Goal: Task Accomplishment & Management: Manage account settings

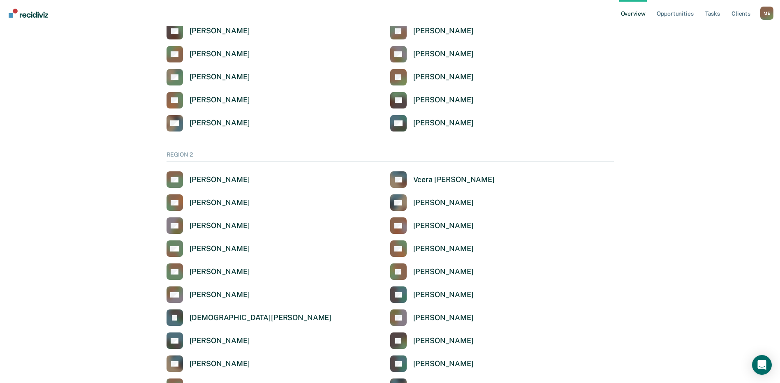
scroll to position [452, 0]
click at [197, 247] on div "[PERSON_NAME]" at bounding box center [219, 248] width 60 height 9
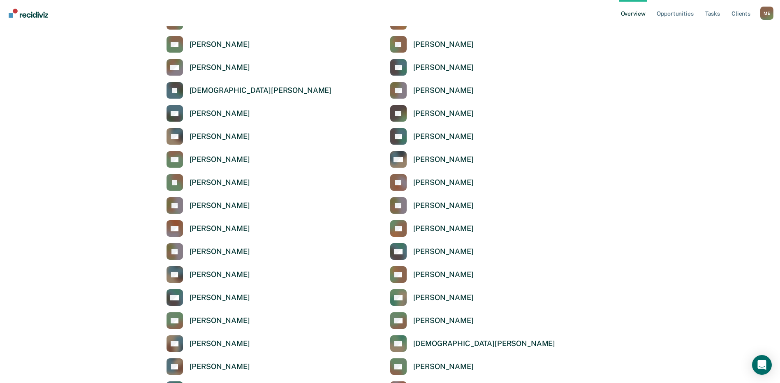
scroll to position [699, 0]
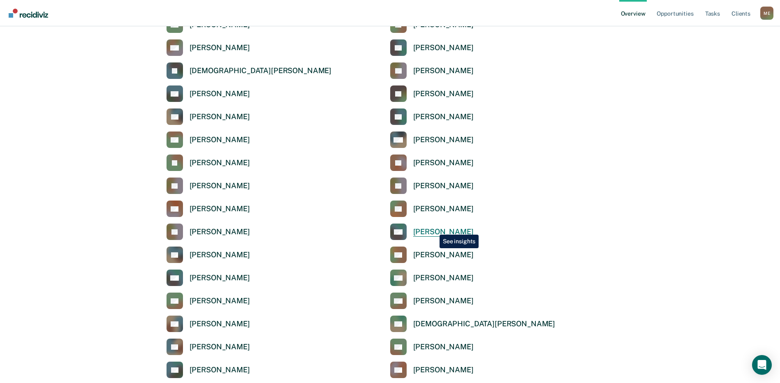
click at [433, 228] on div "[PERSON_NAME]" at bounding box center [443, 231] width 60 height 9
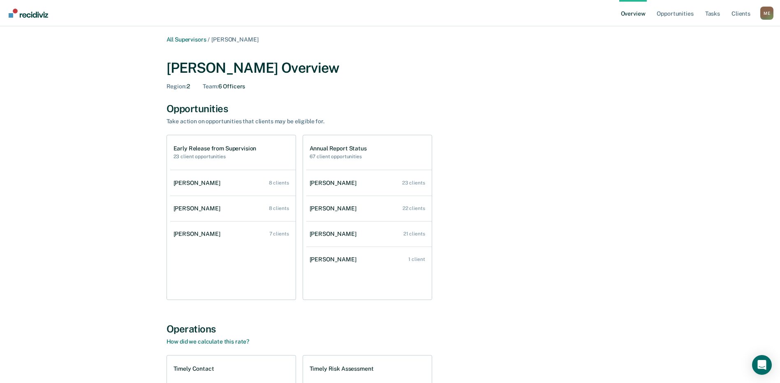
click at [205, 155] on h2 "23 client opportunities" at bounding box center [214, 157] width 83 height 6
click at [204, 155] on h2 "23 client opportunities" at bounding box center [214, 157] width 83 height 6
click at [243, 150] on h1 "Early Release from Supervision" at bounding box center [214, 148] width 83 height 7
click at [188, 185] on div "[PERSON_NAME]" at bounding box center [198, 183] width 50 height 7
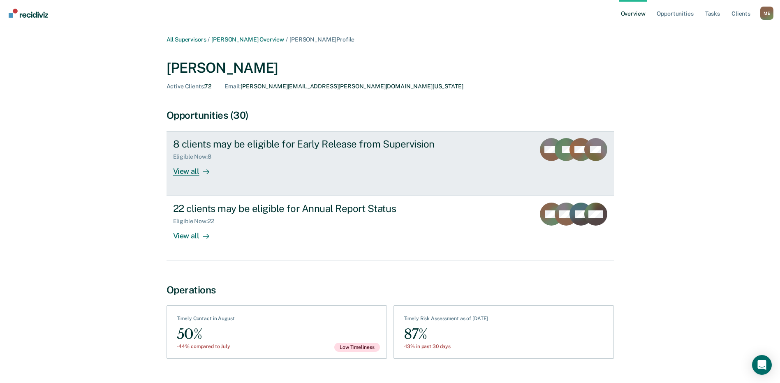
click at [179, 174] on div "View all" at bounding box center [196, 168] width 46 height 16
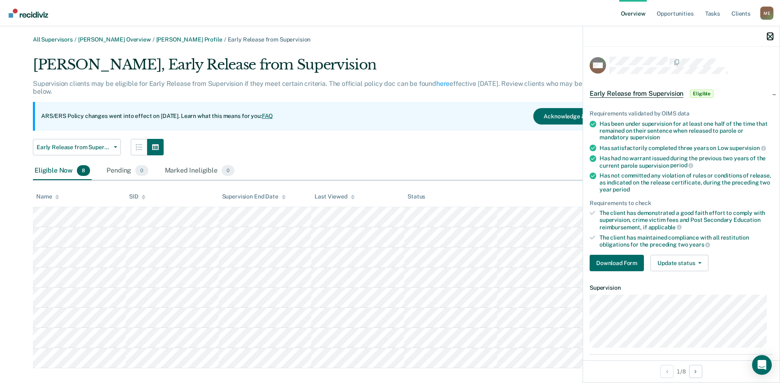
click at [767, 37] on icon "button" at bounding box center [770, 37] width 6 height 6
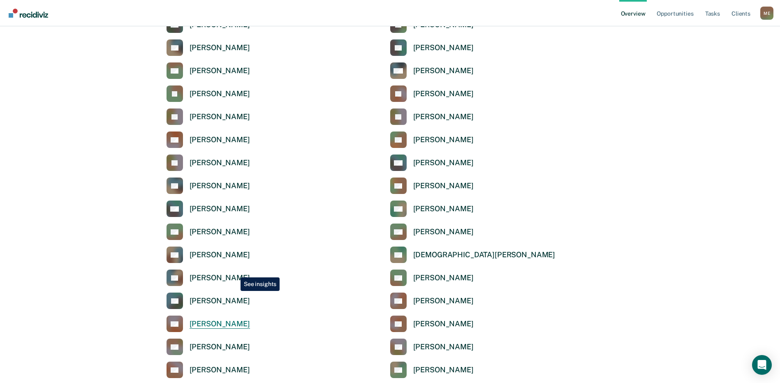
scroll to position [781, 0]
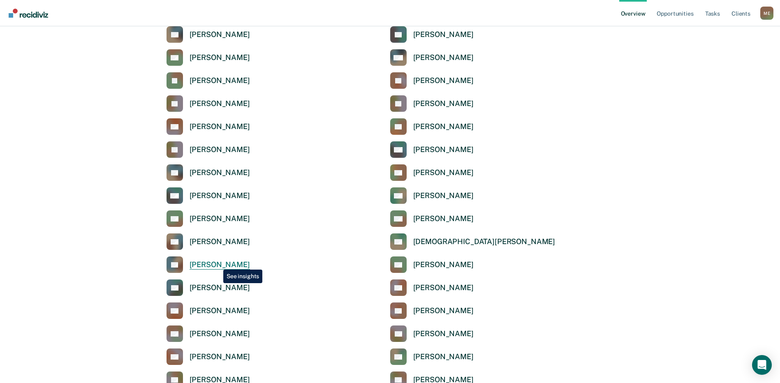
click at [217, 263] on div "[PERSON_NAME]" at bounding box center [219, 264] width 60 height 9
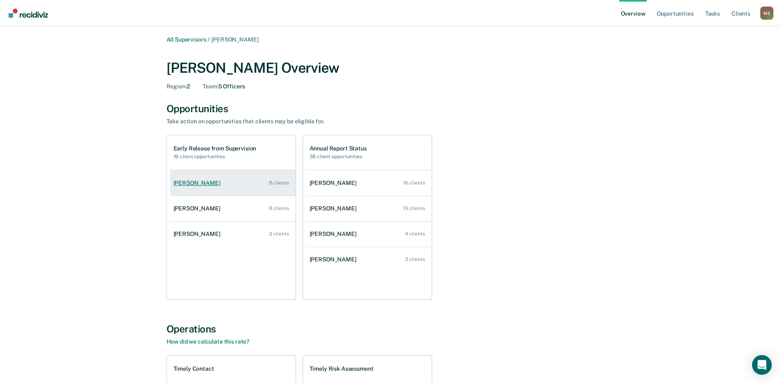
click at [191, 186] on div "[PERSON_NAME]" at bounding box center [198, 183] width 50 height 7
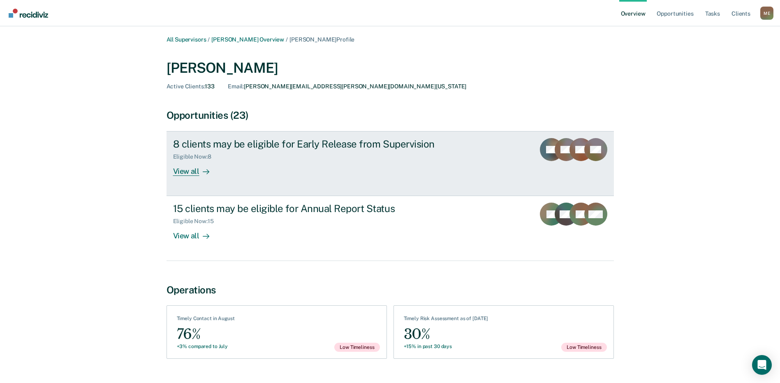
click at [188, 172] on div "View all" at bounding box center [196, 168] width 46 height 16
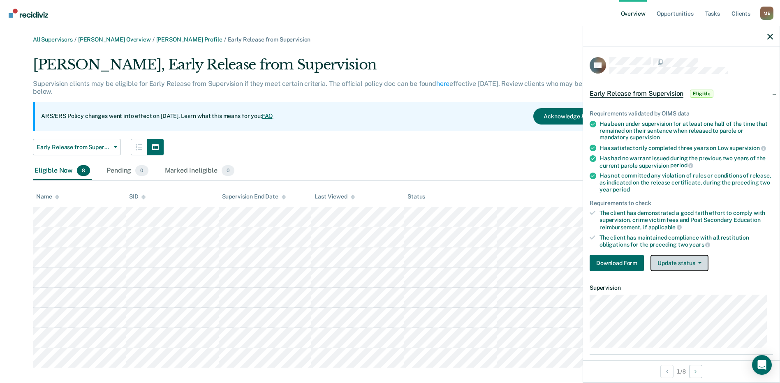
click at [660, 261] on button "Update status" at bounding box center [679, 263] width 58 height 16
click at [768, 39] on icon "button" at bounding box center [770, 37] width 6 height 6
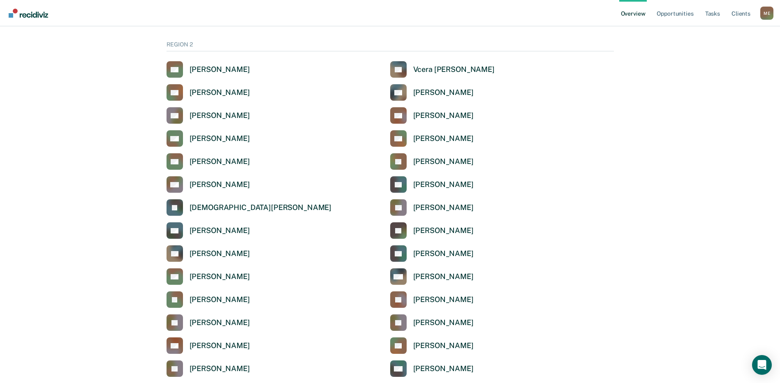
scroll to position [575, 0]
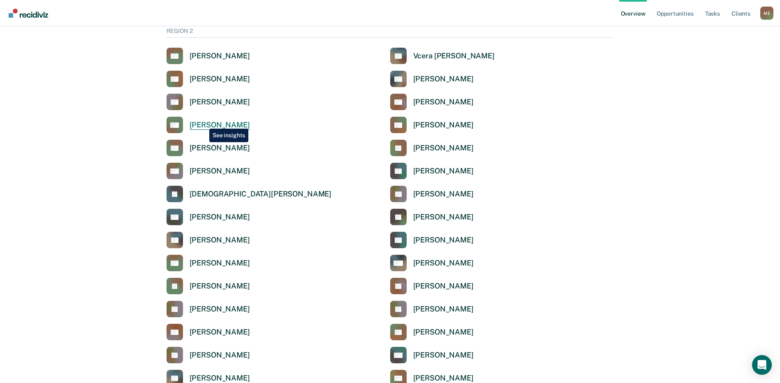
click at [203, 122] on div "[PERSON_NAME]" at bounding box center [219, 124] width 60 height 9
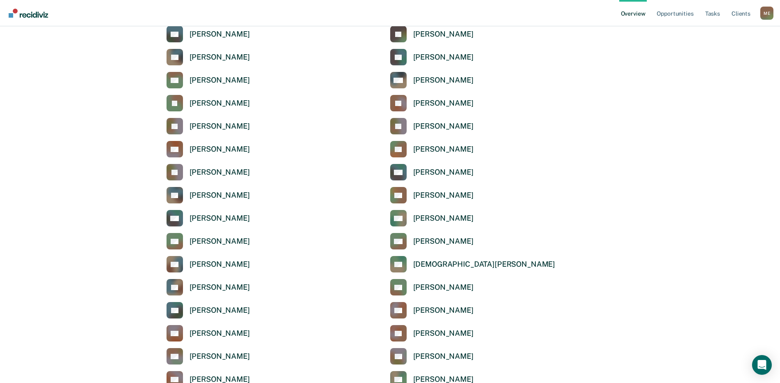
scroll to position [781, 0]
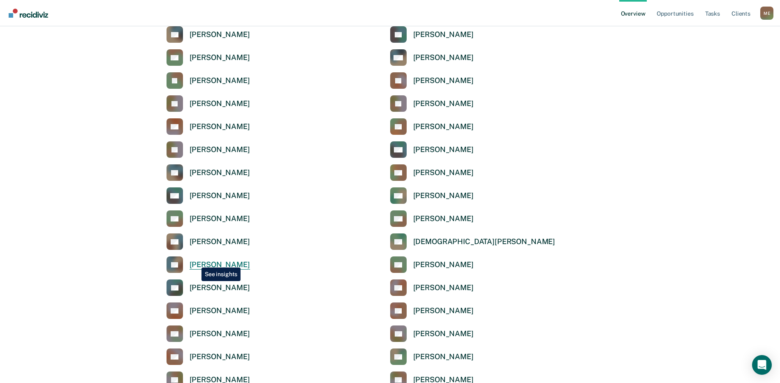
click at [195, 261] on div "[PERSON_NAME]" at bounding box center [219, 264] width 60 height 9
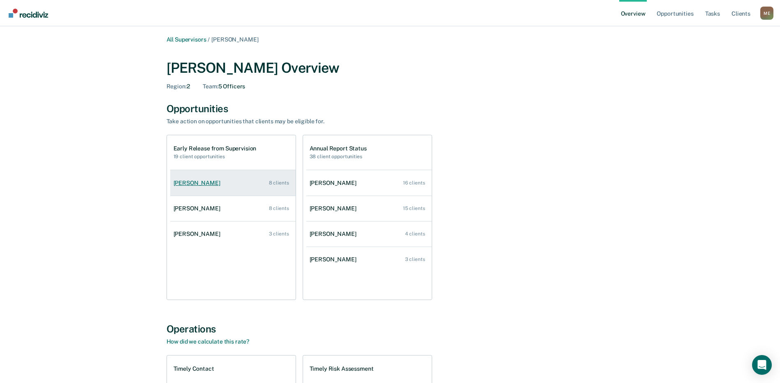
click at [201, 182] on div "[PERSON_NAME]" at bounding box center [198, 183] width 50 height 7
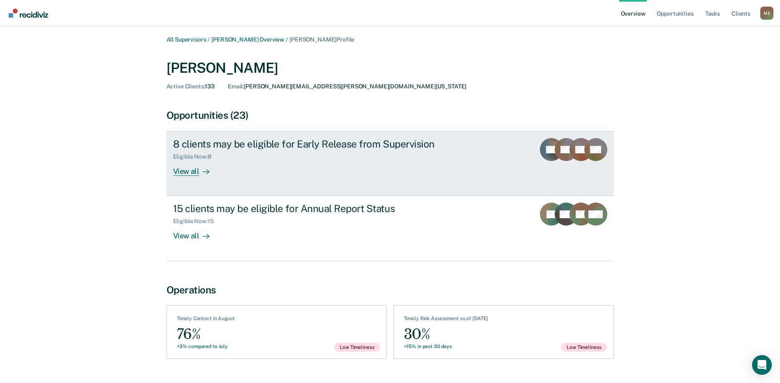
click at [190, 169] on div "View all" at bounding box center [196, 168] width 46 height 16
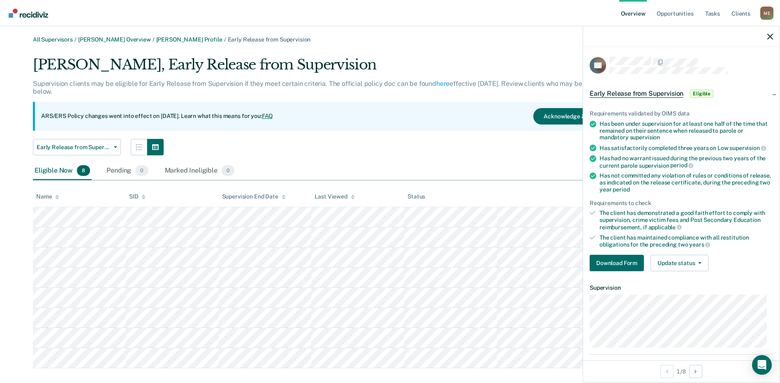
click at [416, 216] on tr at bounding box center [390, 217] width 714 height 20
click at [698, 262] on icon "button" at bounding box center [699, 263] width 3 height 2
click at [691, 294] on button "Mark Ineligible" at bounding box center [689, 295] width 79 height 13
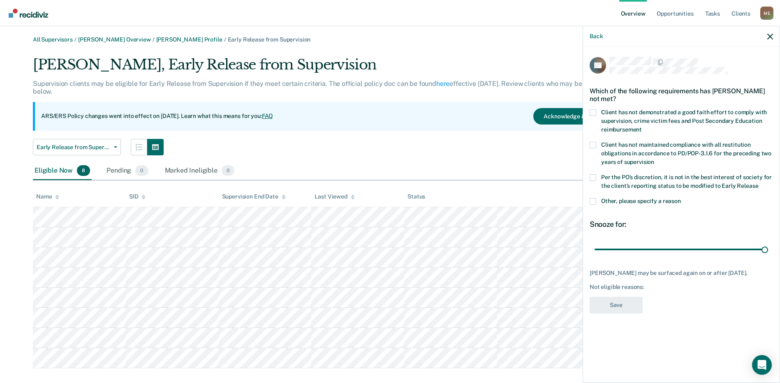
drag, startPoint x: 653, startPoint y: 249, endPoint x: 785, endPoint y: 302, distance: 142.5
type input "90"
click at [768, 255] on input "range" at bounding box center [680, 249] width 173 height 14
click at [766, 36] on div "Back" at bounding box center [681, 36] width 196 height 21
click at [771, 36] on icon "button" at bounding box center [770, 37] width 6 height 6
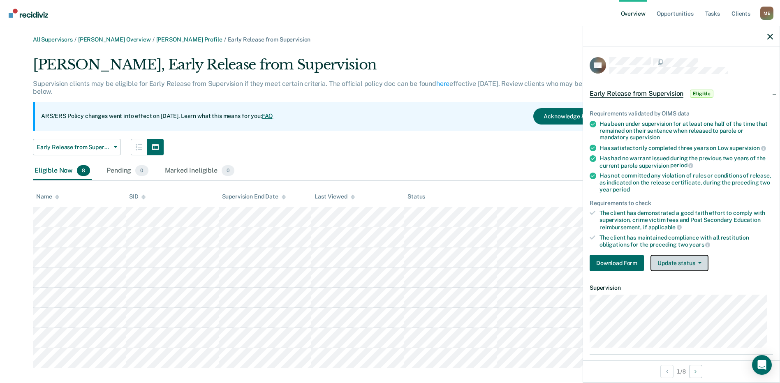
click at [667, 261] on button "Update status" at bounding box center [679, 263] width 58 height 16
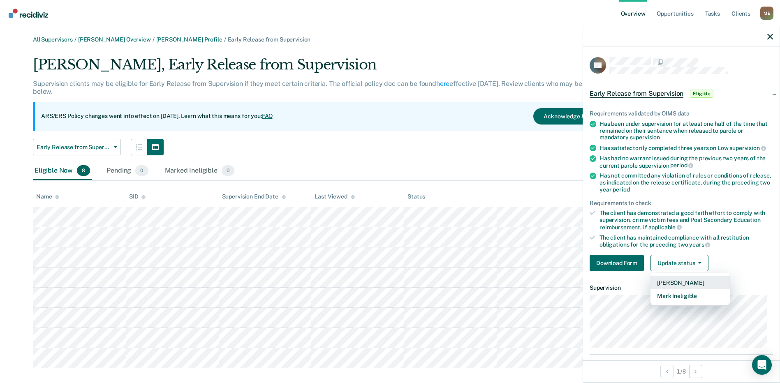
click at [669, 283] on button "[PERSON_NAME]" at bounding box center [689, 282] width 79 height 13
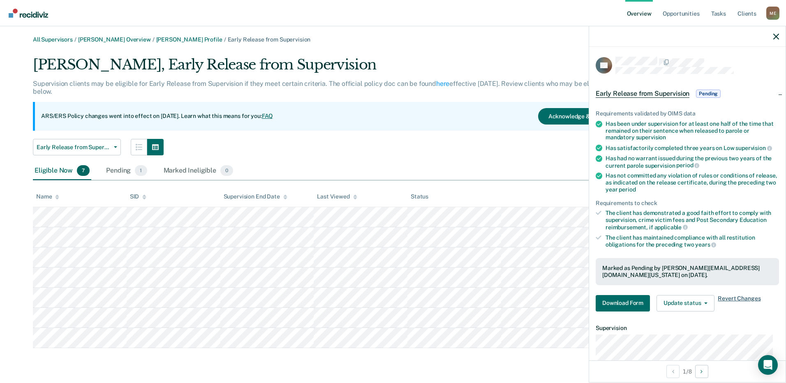
click at [733, 297] on span "Revert Changes" at bounding box center [739, 303] width 43 height 16
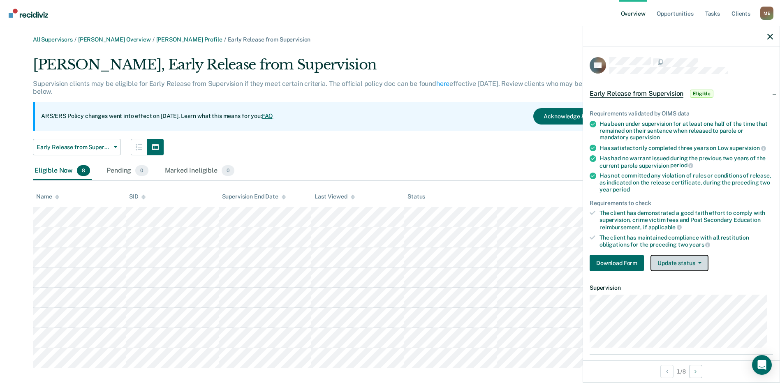
click at [681, 262] on button "Update status" at bounding box center [679, 263] width 58 height 16
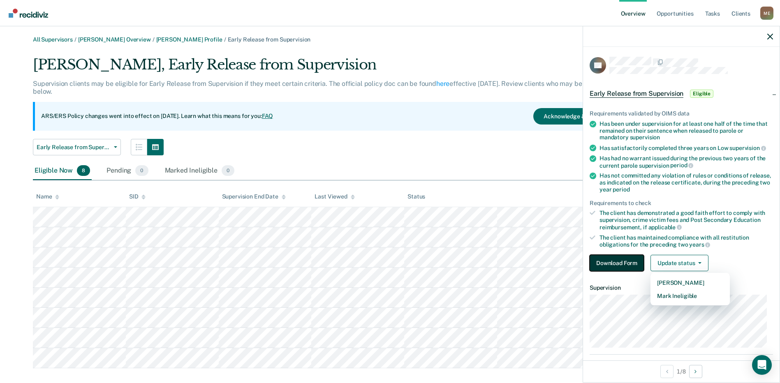
click at [611, 261] on button "Download Form" at bounding box center [616, 263] width 54 height 16
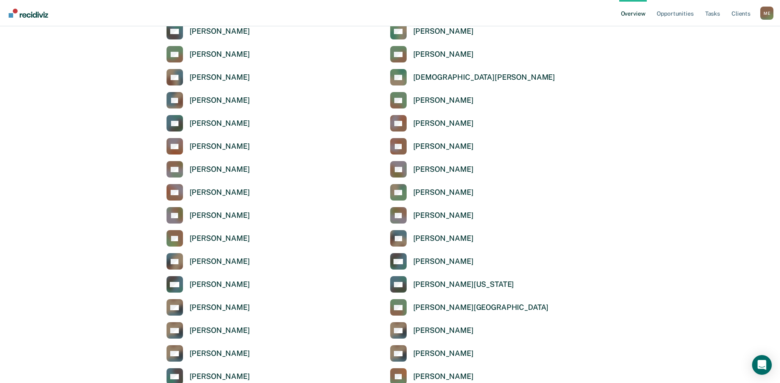
scroll to position [986, 0]
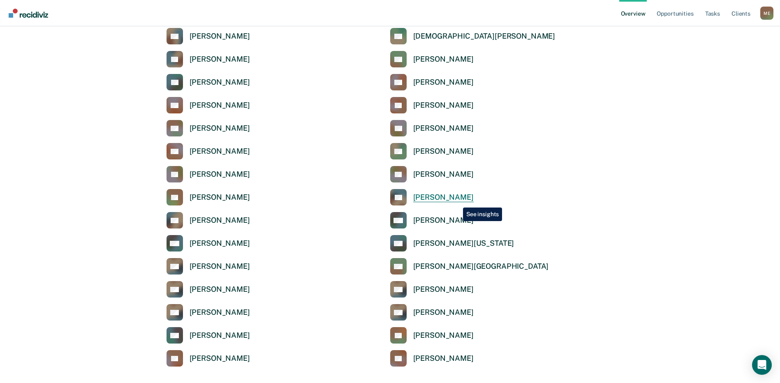
click at [457, 201] on div "[PERSON_NAME]" at bounding box center [443, 197] width 60 height 9
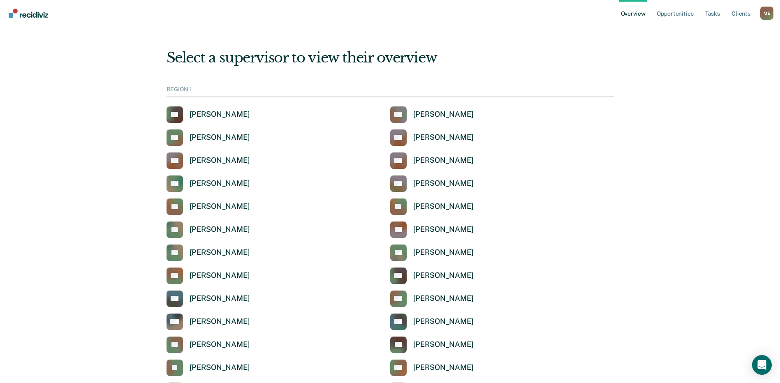
scroll to position [986, 0]
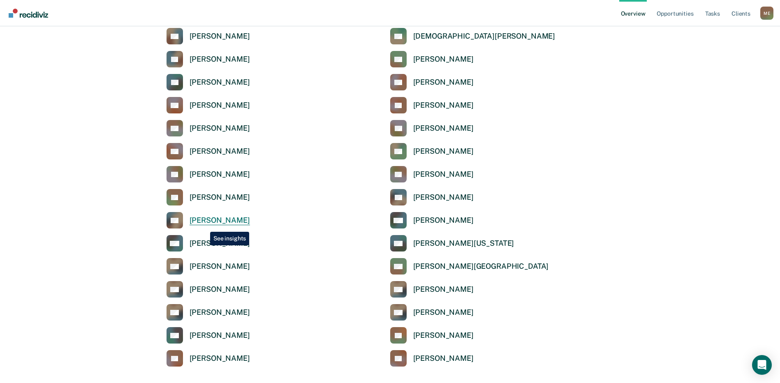
click at [204, 226] on link "KV [PERSON_NAME]" at bounding box center [207, 220] width 83 height 16
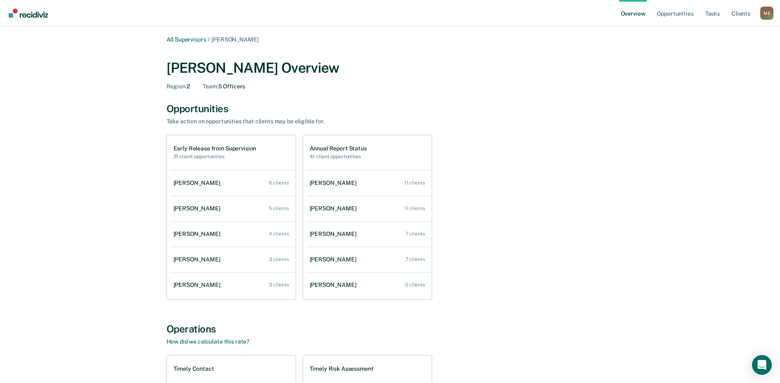
click at [765, 14] on div "M E" at bounding box center [766, 13] width 13 height 13
click at [765, 362] on icon "Open Intercom Messenger" at bounding box center [761, 365] width 9 height 11
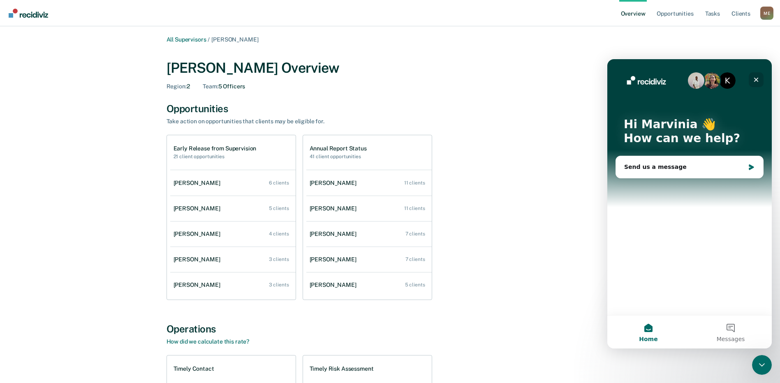
click at [754, 78] on icon "Close" at bounding box center [756, 80] width 5 height 5
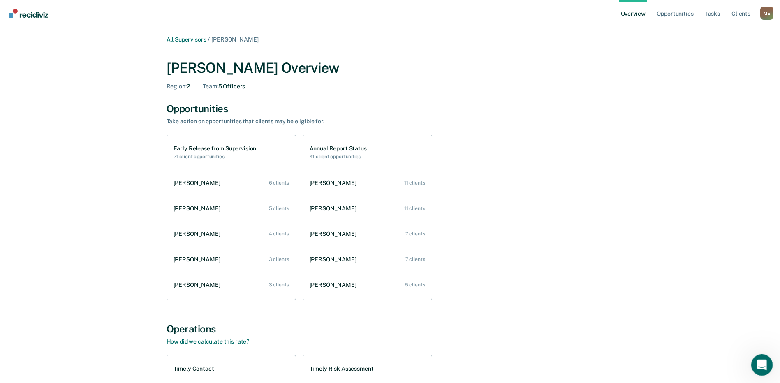
click at [756, 354] on html at bounding box center [760, 364] width 20 height 20
click at [761, 366] on icon "Open Intercom Messenger" at bounding box center [761, 364] width 14 height 14
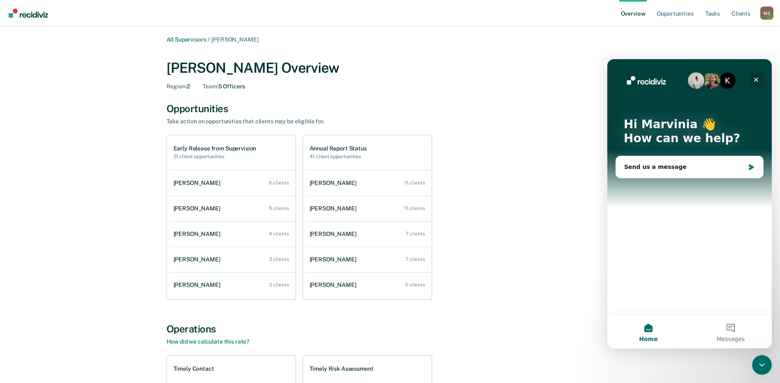
click at [758, 78] on icon "Close" at bounding box center [755, 79] width 7 height 7
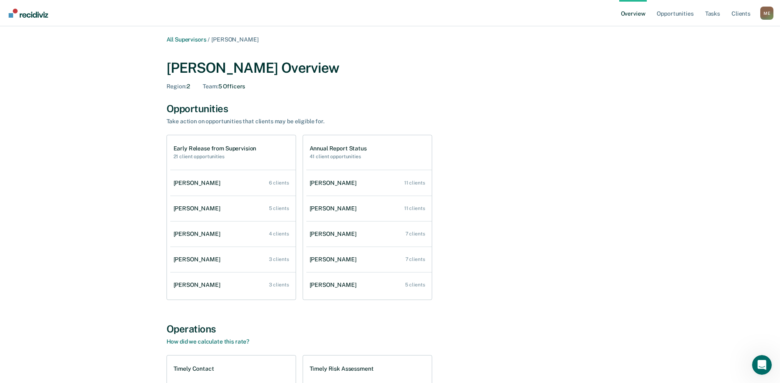
scroll to position [986, 0]
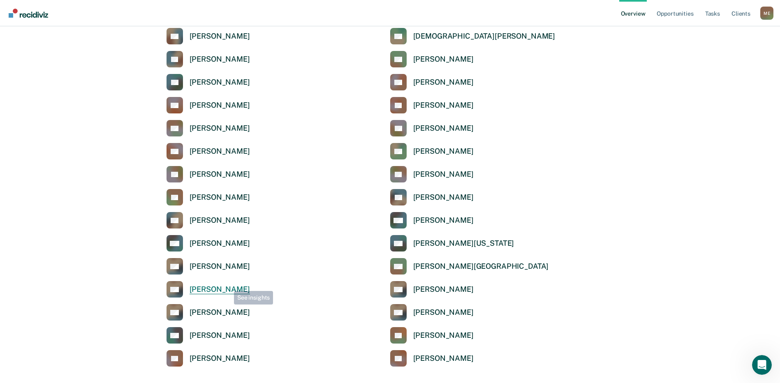
click at [228, 285] on div "[PERSON_NAME]" at bounding box center [219, 289] width 60 height 9
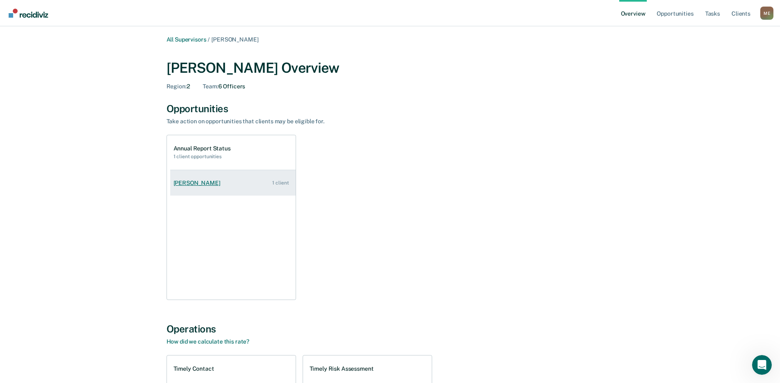
click at [186, 182] on div "[PERSON_NAME]" at bounding box center [198, 183] width 50 height 7
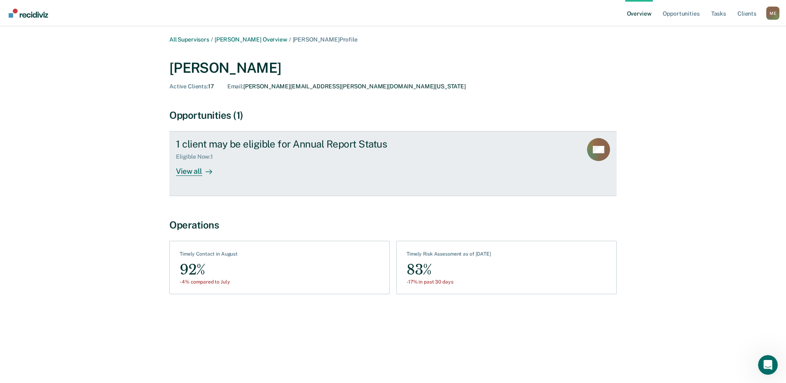
click at [192, 172] on div "View all" at bounding box center [199, 168] width 46 height 16
